Goal: Task Accomplishment & Management: Manage account settings

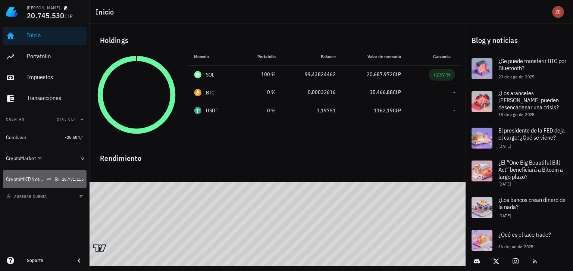
click at [21, 180] on div "CryptoMKT/NotBank" at bounding box center [26, 179] width 40 height 6
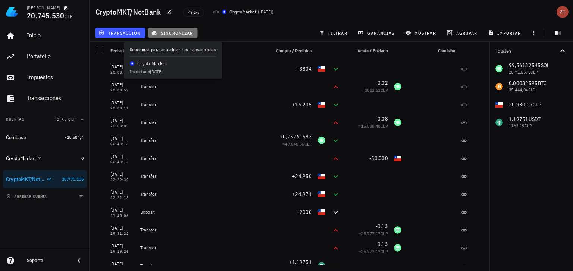
click at [179, 34] on span "sincronizar" at bounding box center [173, 33] width 40 height 6
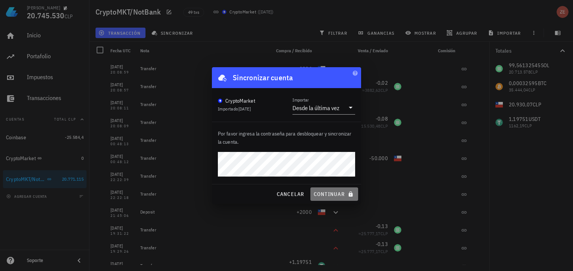
click at [329, 193] on span "continuar" at bounding box center [334, 193] width 42 height 7
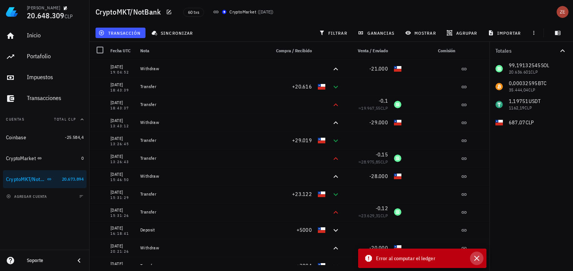
click at [477, 258] on icon "button" at bounding box center [476, 257] width 5 height 5
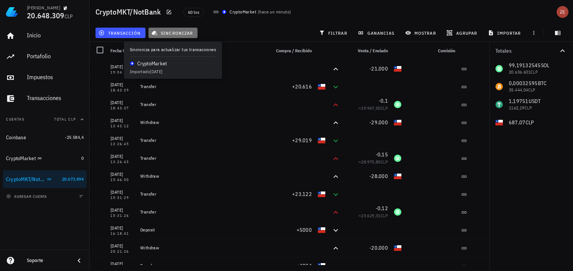
click at [176, 28] on button "sincronizar" at bounding box center [172, 33] width 49 height 10
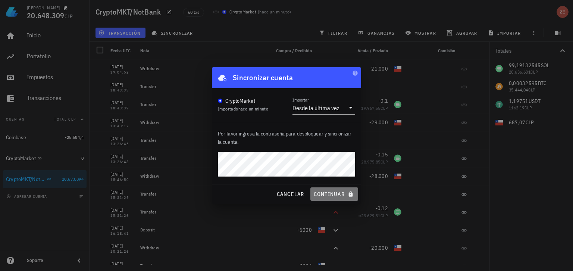
click at [325, 193] on span "continuar" at bounding box center [334, 193] width 42 height 7
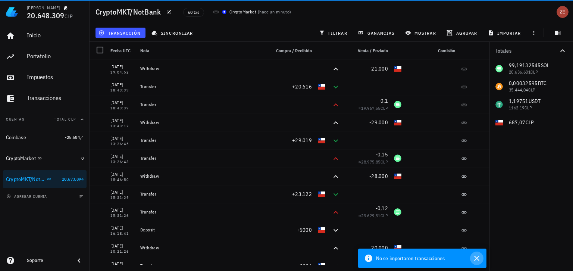
click at [478, 258] on icon "button" at bounding box center [476, 257] width 9 height 9
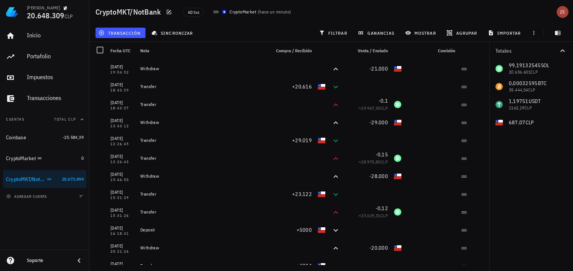
click at [489, 133] on div "99,19132545 SOL 20.636.601 CLP 0,00032595 BTC 35.444,04 CLP 1,19751 USDT 1162,1…" at bounding box center [530, 97] width 83 height 75
click at [558, 12] on div "avatar" at bounding box center [562, 12] width 12 height 12
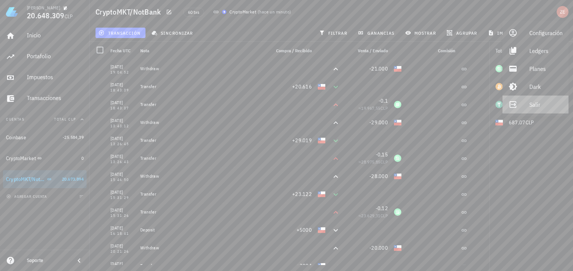
click at [517, 108] on icon at bounding box center [512, 104] width 9 height 9
